Goal: Information Seeking & Learning: Learn about a topic

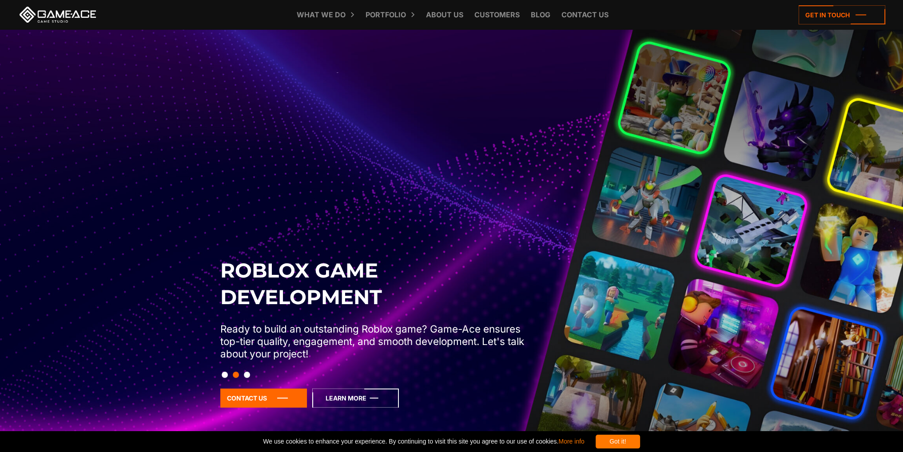
click at [366, 392] on icon at bounding box center [355, 397] width 87 height 19
click at [364, 399] on icon at bounding box center [355, 397] width 87 height 19
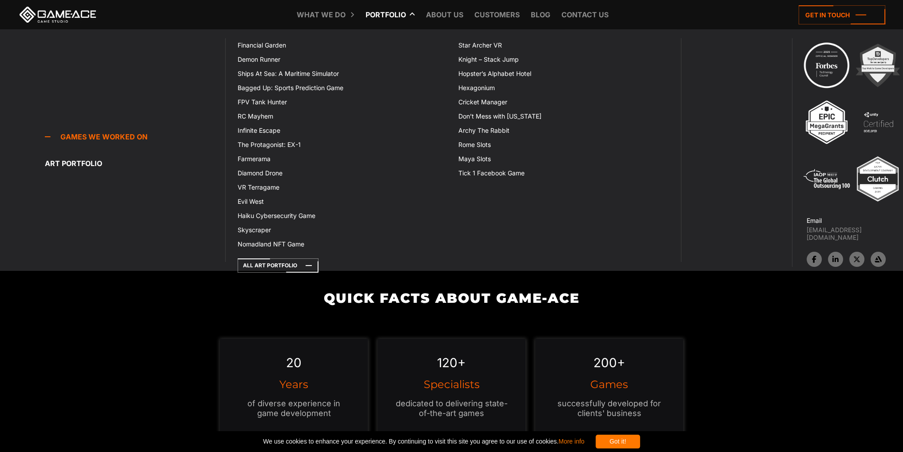
click at [400, 19] on link "Portfolio" at bounding box center [385, 14] width 49 height 29
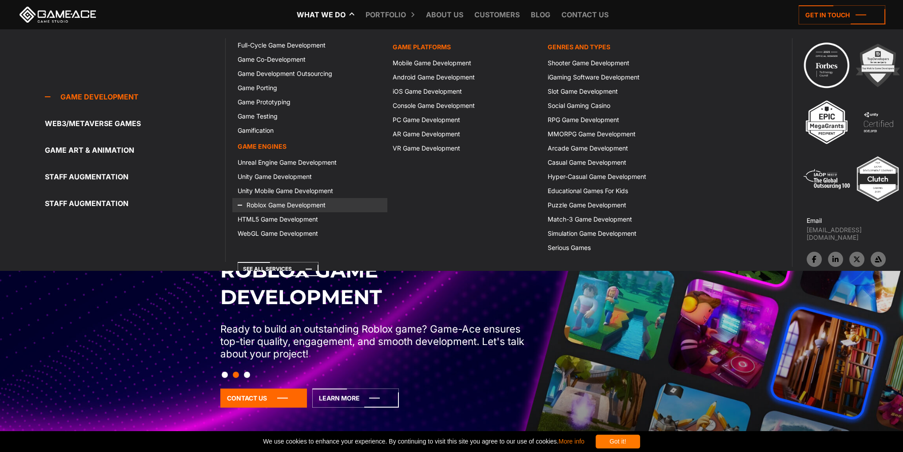
click at [281, 202] on link "Roblox Game Development" at bounding box center [309, 205] width 155 height 14
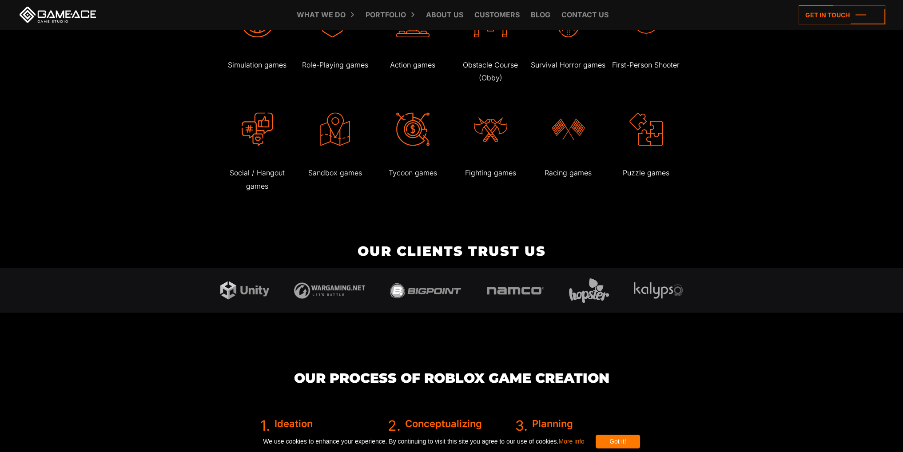
scroll to position [1780, 0]
